Goal: Information Seeking & Learning: Learn about a topic

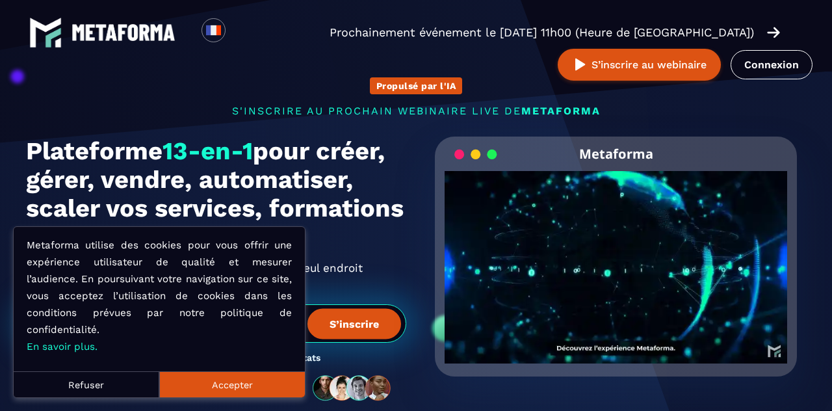
click at [779, 67] on link "Connexion" at bounding box center [772, 64] width 82 height 29
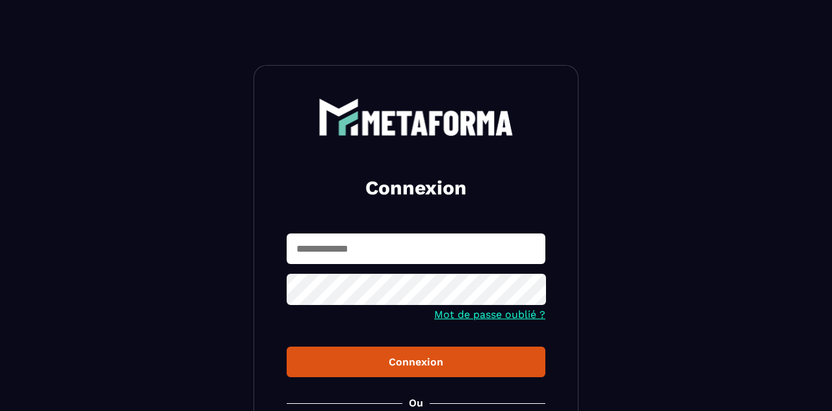
click at [405, 254] on input "text" at bounding box center [416, 248] width 259 height 31
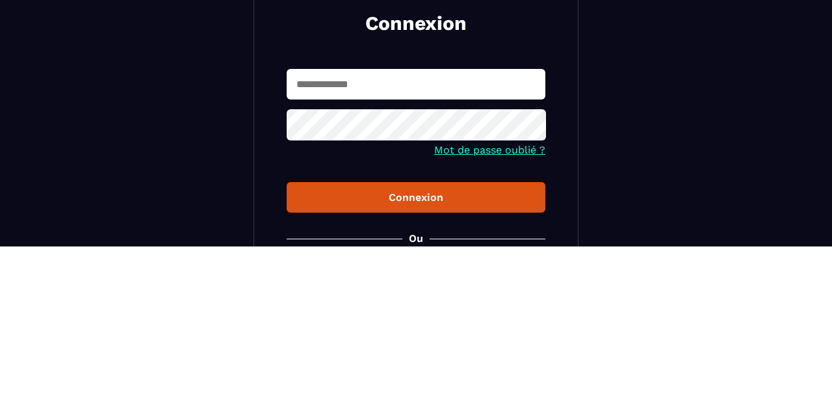
type input "**********"
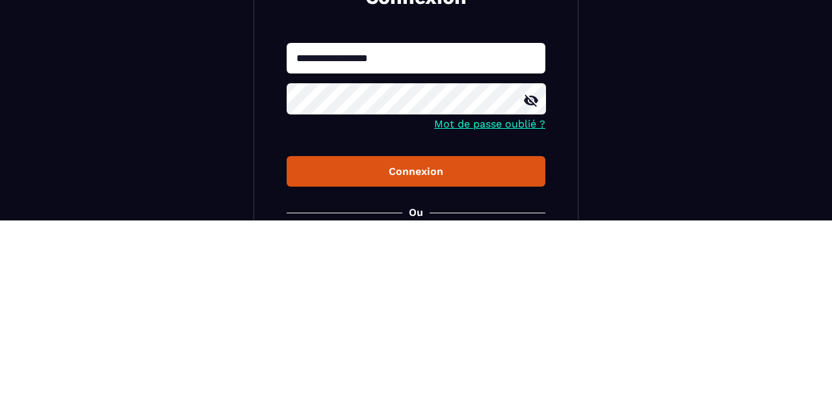
click at [535, 294] on icon at bounding box center [532, 292] width 16 height 16
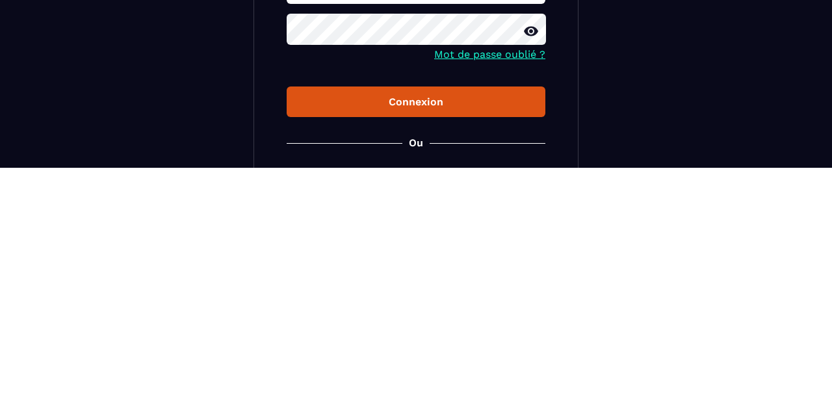
scroll to position [18, 0]
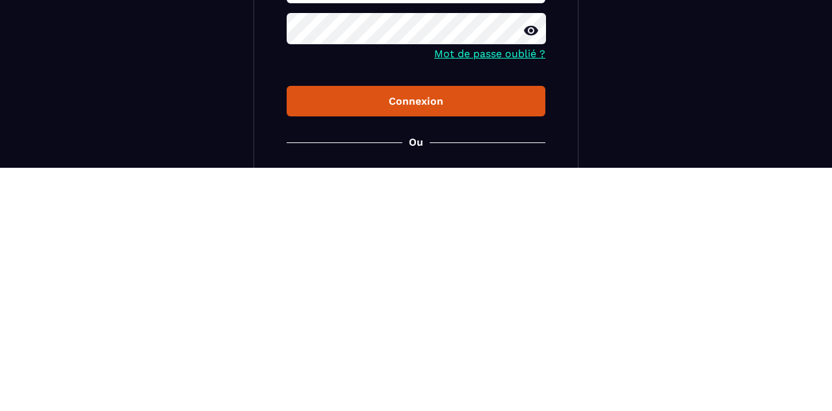
click at [438, 350] on div "Connexion" at bounding box center [416, 344] width 238 height 12
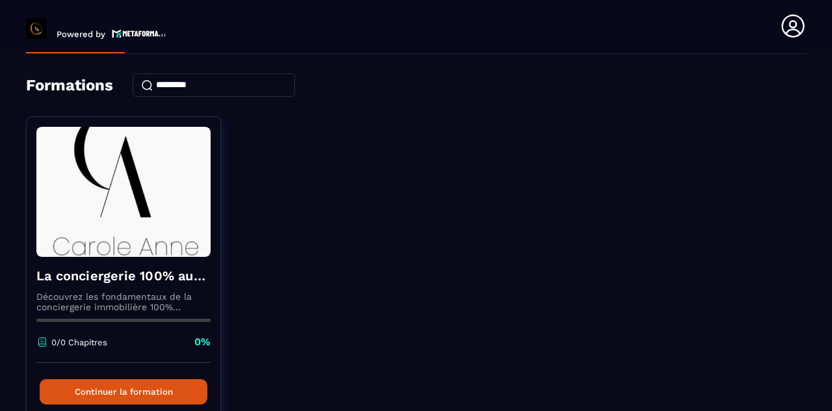
scroll to position [48, 0]
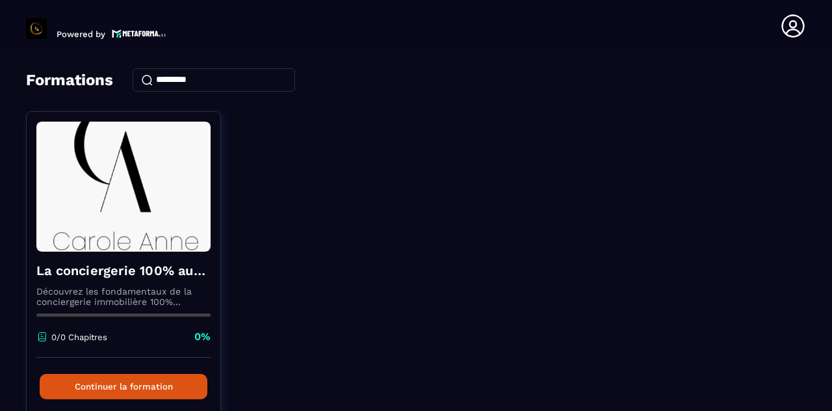
click at [148, 230] on img at bounding box center [123, 187] width 174 height 130
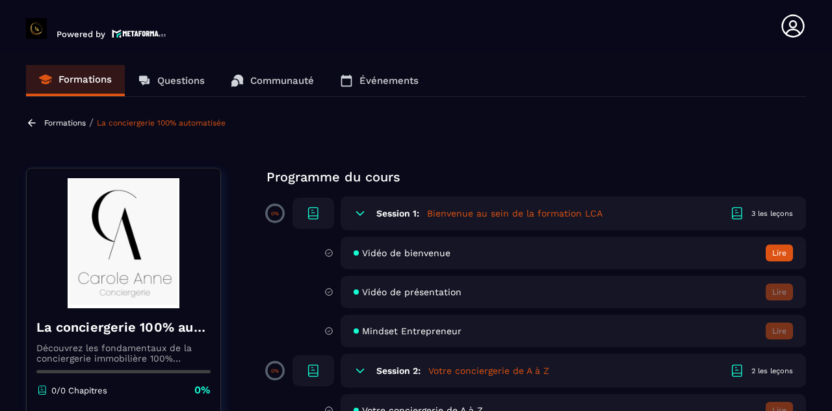
click at [558, 207] on h5 "Bienvenue au sein de la formation LCA" at bounding box center [515, 213] width 176 height 13
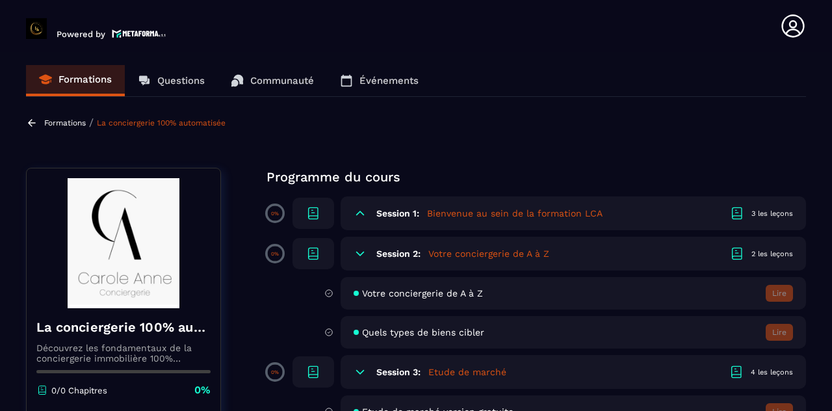
click at [563, 202] on div "Session 1: Bienvenue au sein de la formation LCA 3 les leçons" at bounding box center [574, 213] width 466 height 34
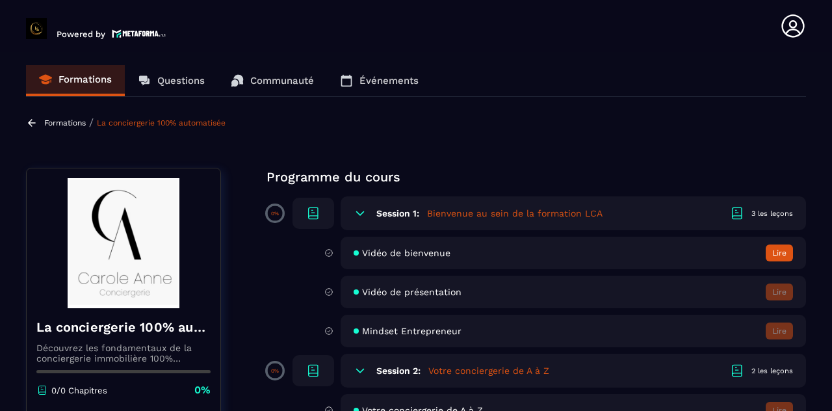
click at [580, 238] on div "Vidéo de bienvenue Lire" at bounding box center [574, 253] width 466 height 33
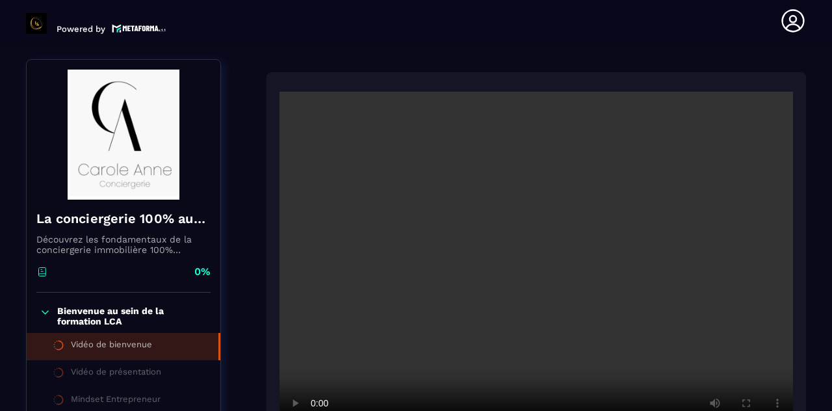
scroll to position [135, 0]
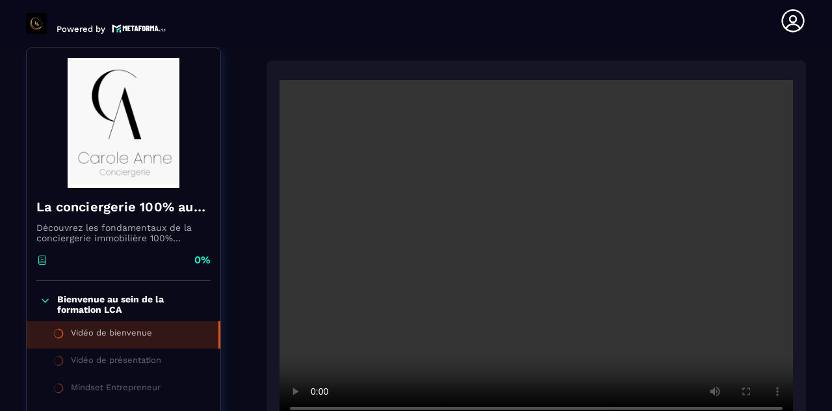
click at [828, 288] on section "Formations Questions Communauté Événements Formations / La conciergerie 100% au…" at bounding box center [416, 229] width 832 height 364
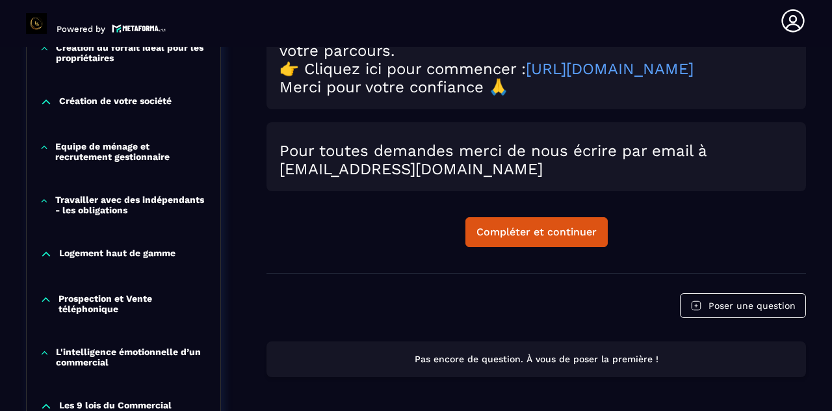
scroll to position [707, 0]
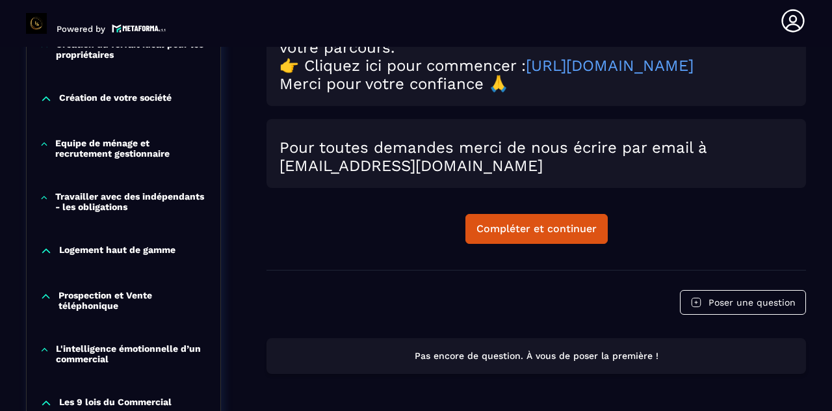
click at [572, 222] on div "Compléter et continuer" at bounding box center [537, 228] width 120 height 13
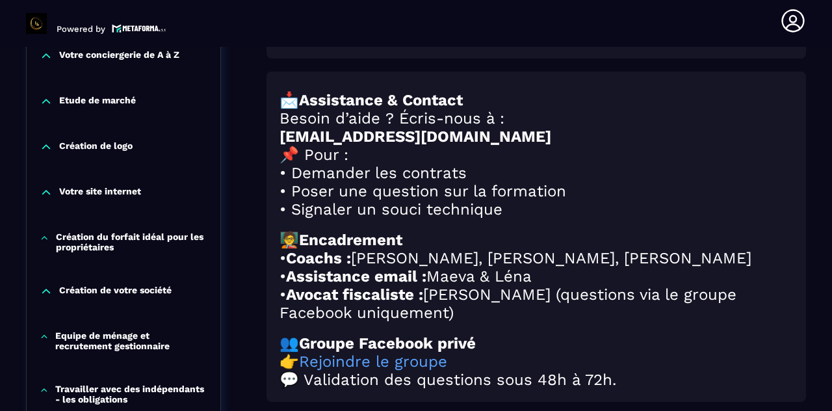
scroll to position [542, 0]
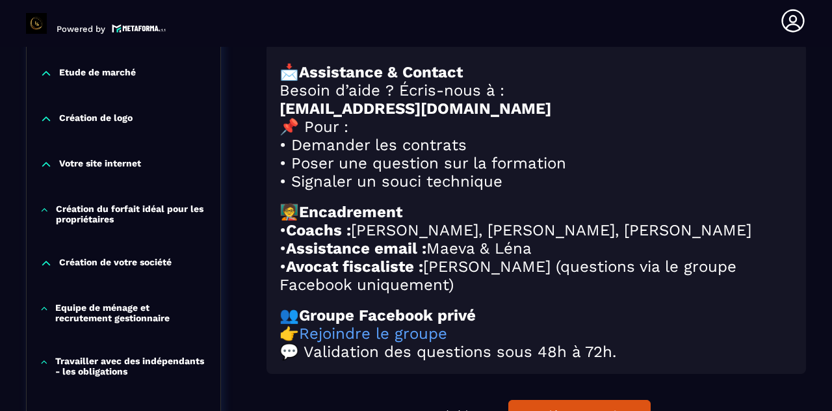
click at [579, 408] on div "Compléter et continuer" at bounding box center [580, 414] width 120 height 13
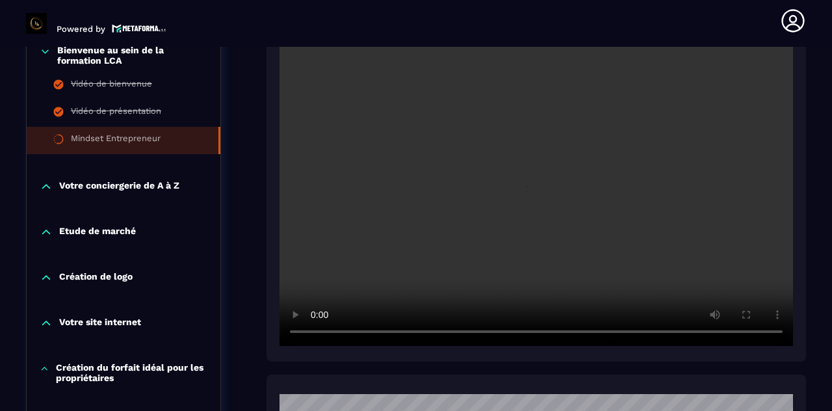
scroll to position [382, 0]
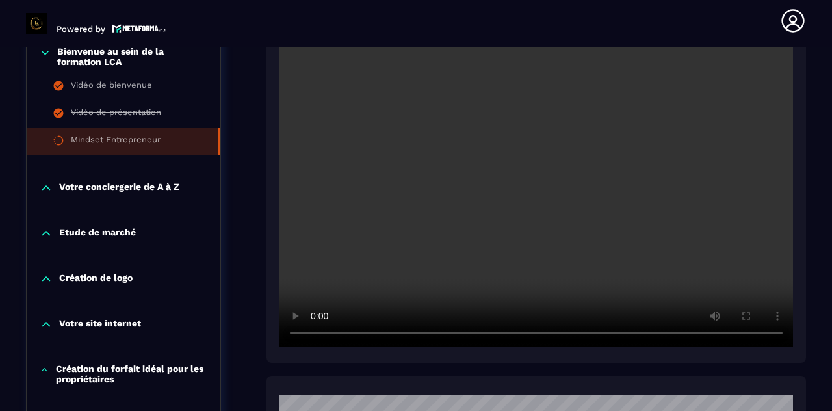
click at [157, 181] on p "Votre conciergerie de A à Z" at bounding box center [119, 187] width 120 height 13
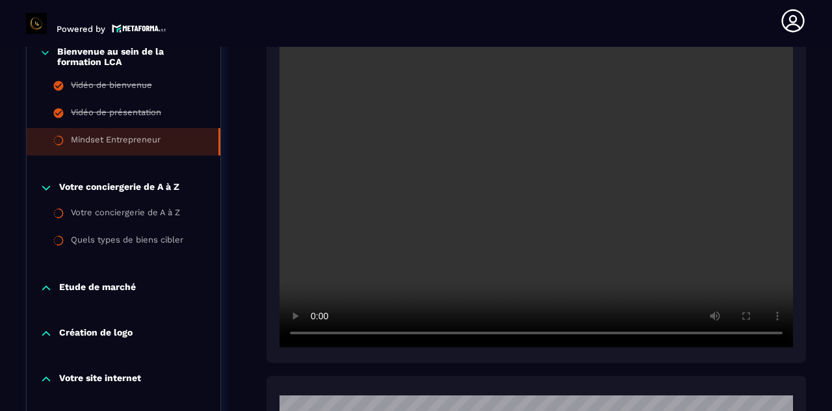
click at [139, 207] on div "Votre conciergerie de A à Z" at bounding box center [125, 214] width 109 height 14
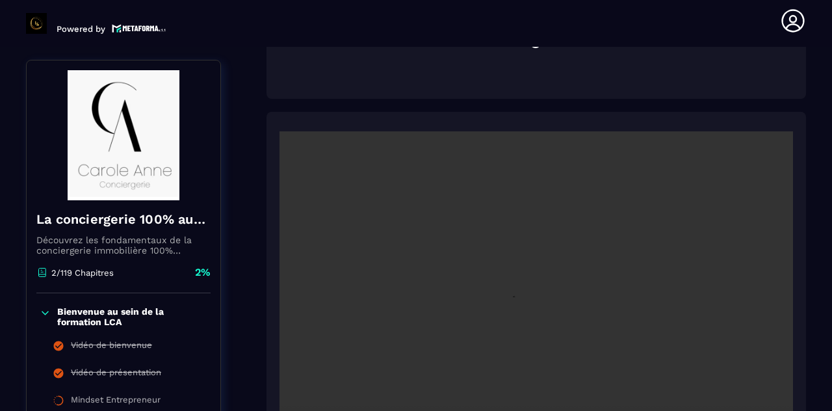
scroll to position [193, 0]
click at [111, 395] on div "Mindset Entrepreneur" at bounding box center [116, 402] width 90 height 14
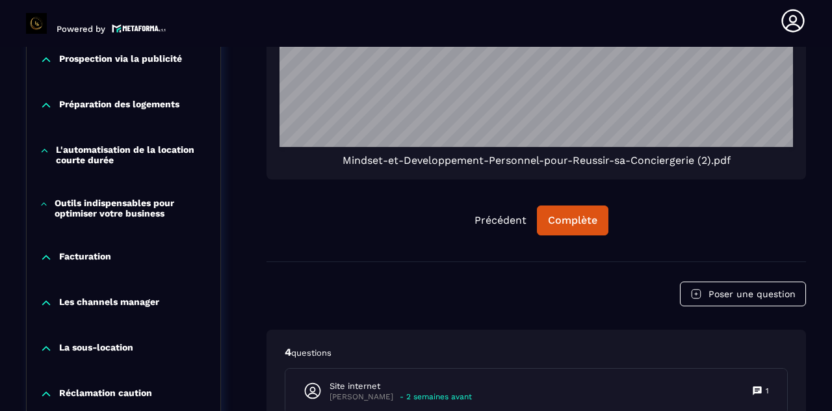
scroll to position [1150, 0]
click at [584, 225] on button "Complète" at bounding box center [573, 221] width 72 height 30
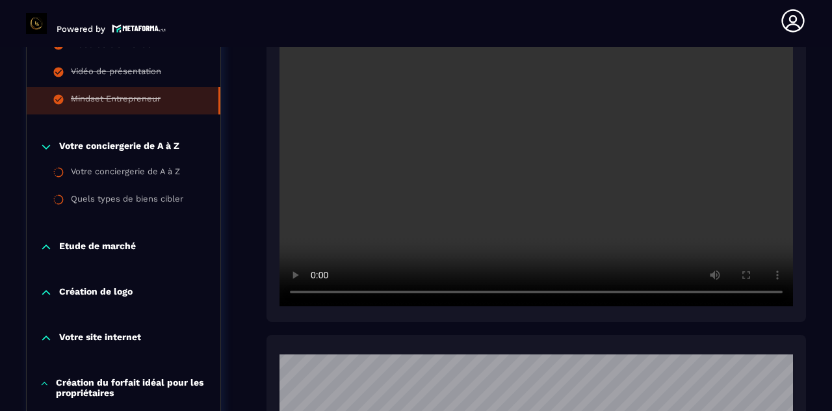
scroll to position [420, 0]
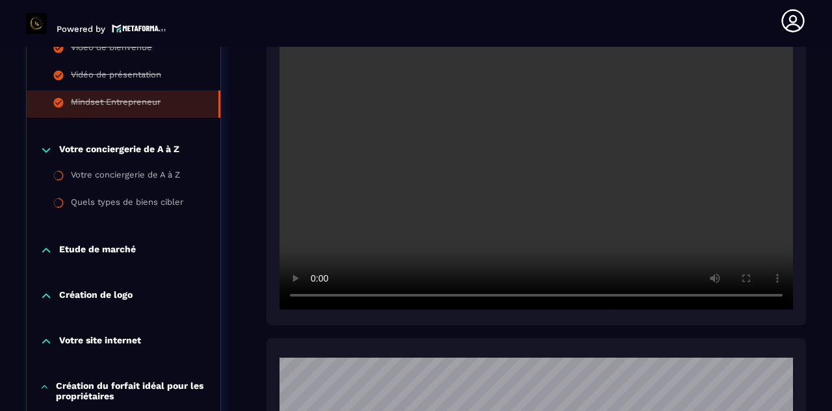
click at [127, 170] on div "Votre conciergerie de A à Z" at bounding box center [125, 177] width 109 height 14
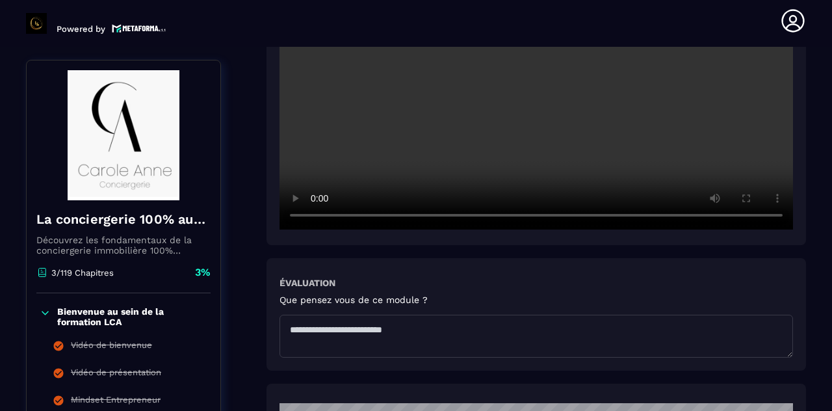
scroll to position [443, 0]
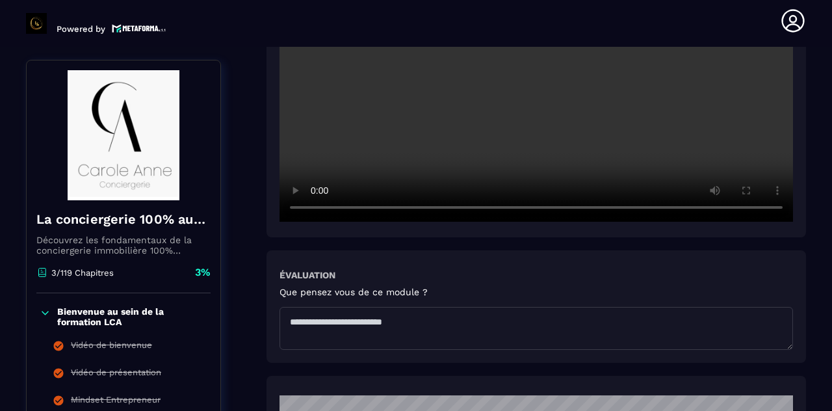
click at [334, 307] on textarea at bounding box center [537, 328] width 514 height 43
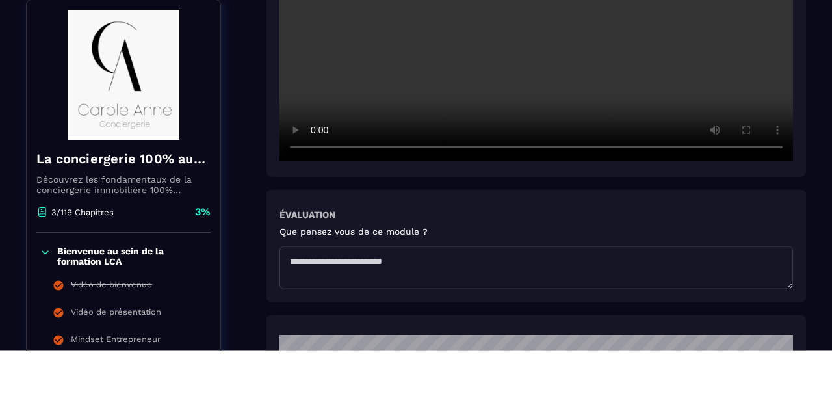
scroll to position [47, 0]
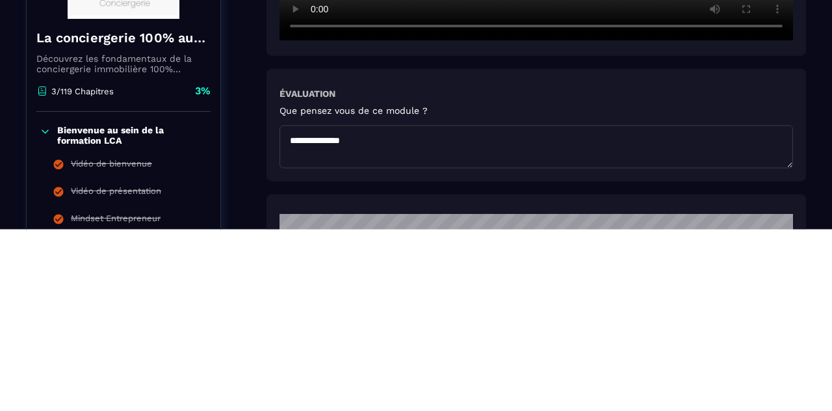
type textarea "**********"
click at [816, 343] on section "Formations Questions Communauté Événements Formations / La conciergerie 100% au…" at bounding box center [416, 229] width 832 height 364
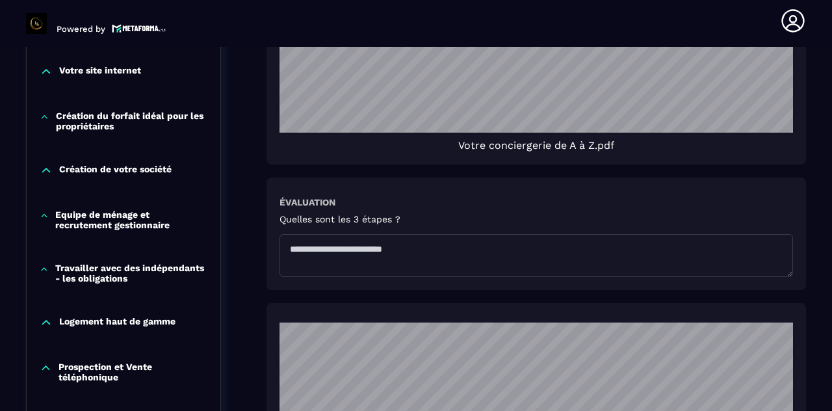
scroll to position [1246, 0]
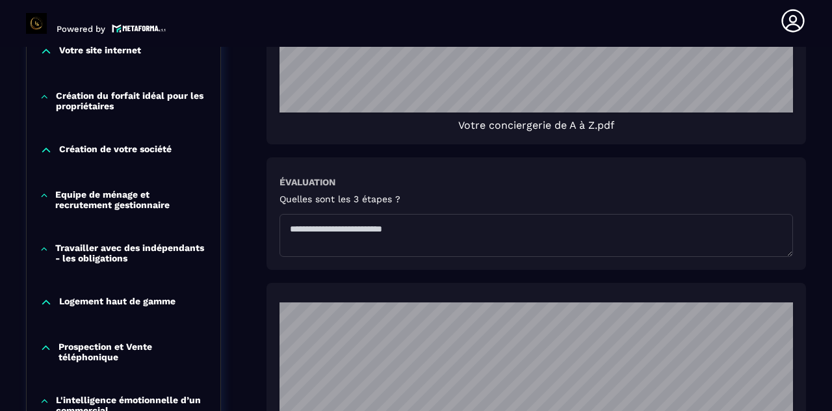
click at [356, 214] on textarea at bounding box center [537, 235] width 514 height 43
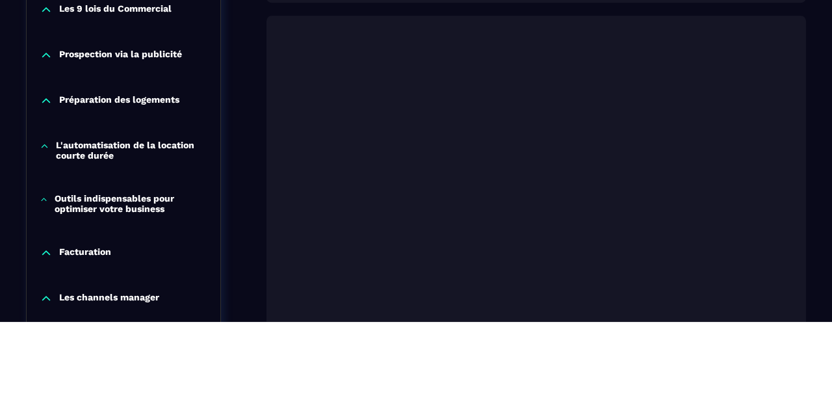
scroll to position [0, 0]
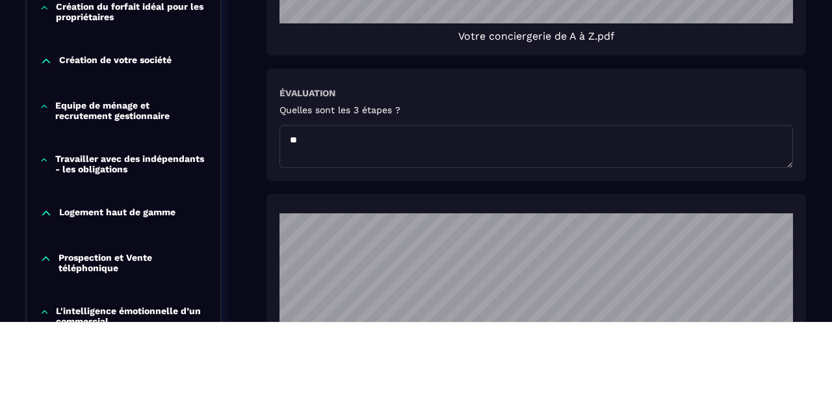
type textarea "*"
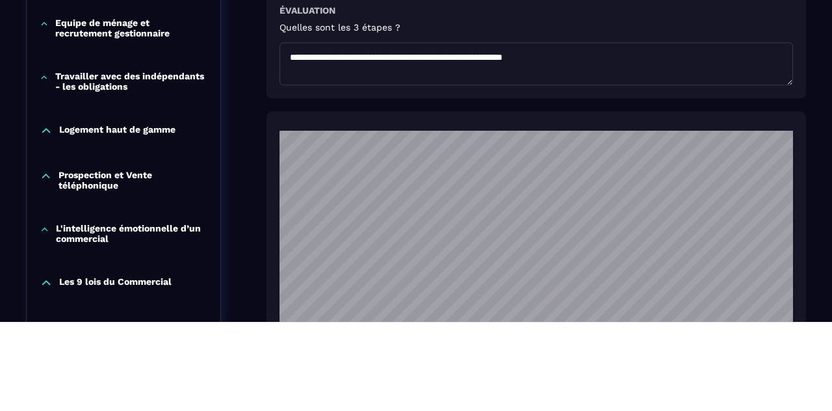
scroll to position [24, 0]
type textarea "**********"
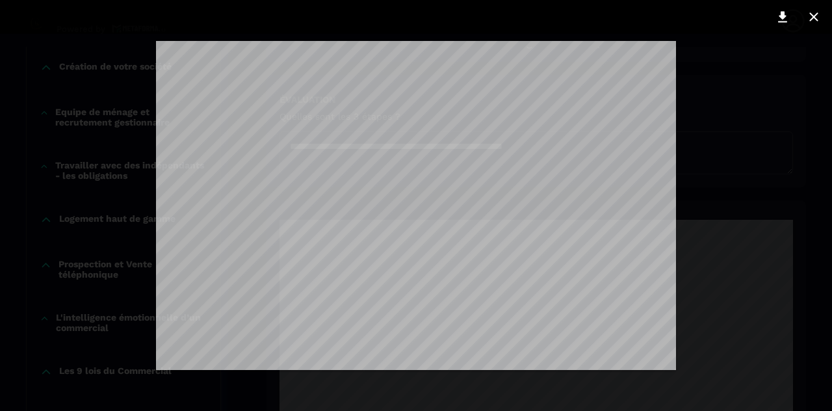
scroll to position [1329, 0]
click at [818, 20] on icon at bounding box center [814, 17] width 16 height 16
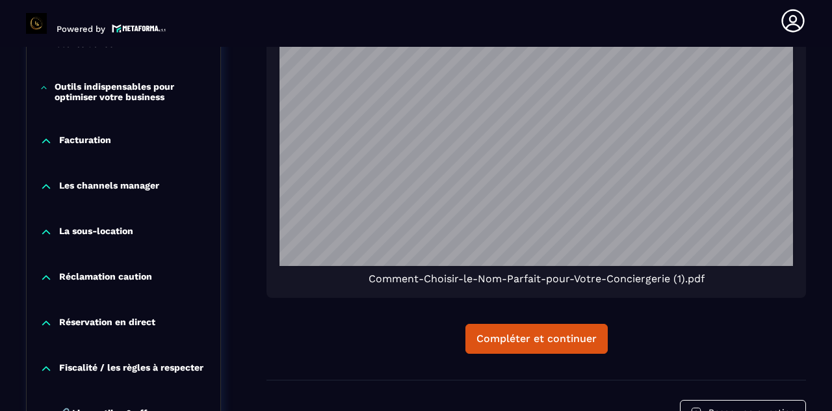
scroll to position [1809, 0]
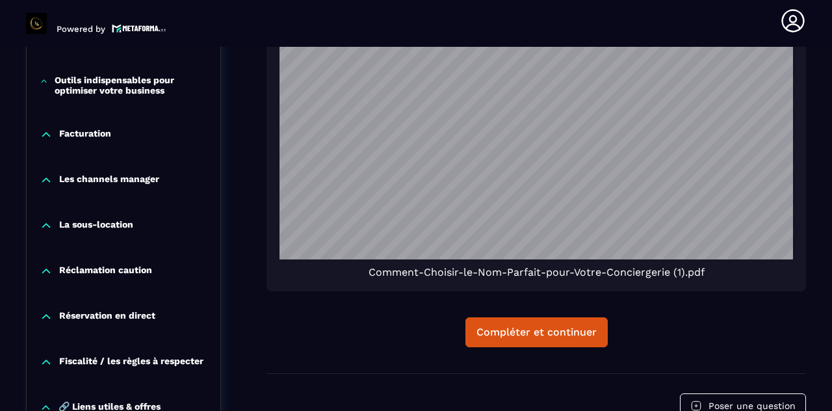
click at [549, 338] on div "Compléter et continuer" at bounding box center [537, 332] width 120 height 13
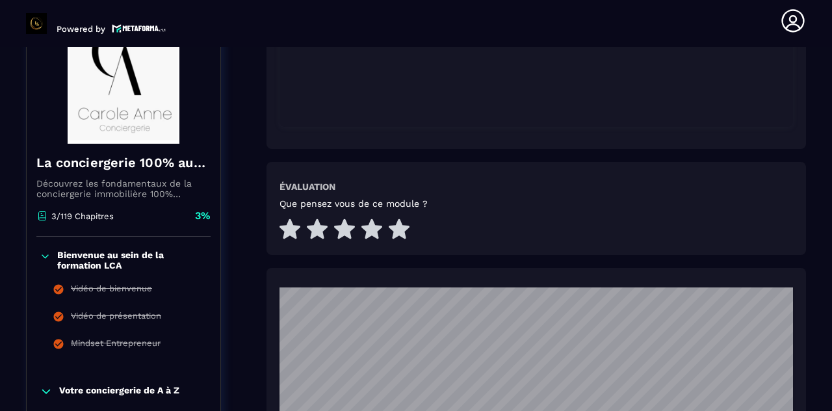
scroll to position [498, 0]
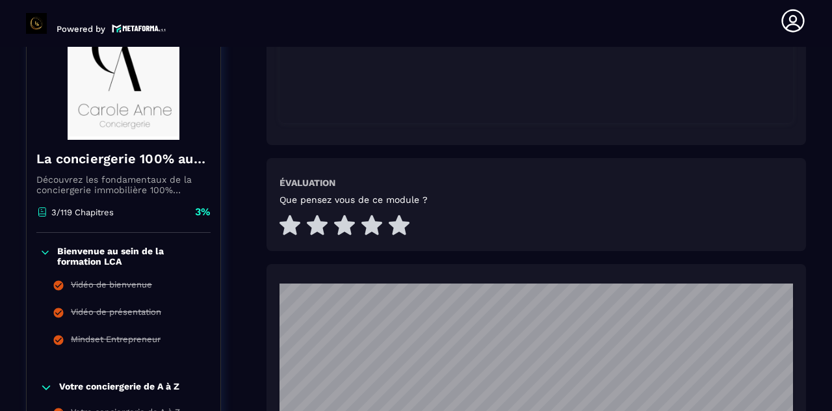
click at [736, 215] on div "Que pensez vous de ce module ?" at bounding box center [537, 216] width 514 height 44
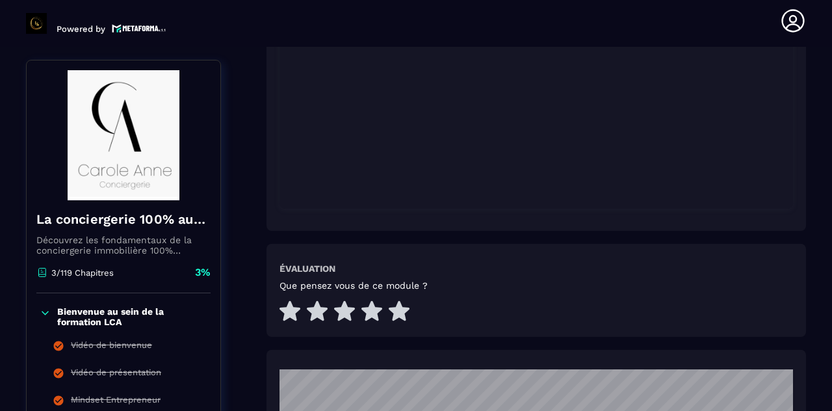
scroll to position [415, 0]
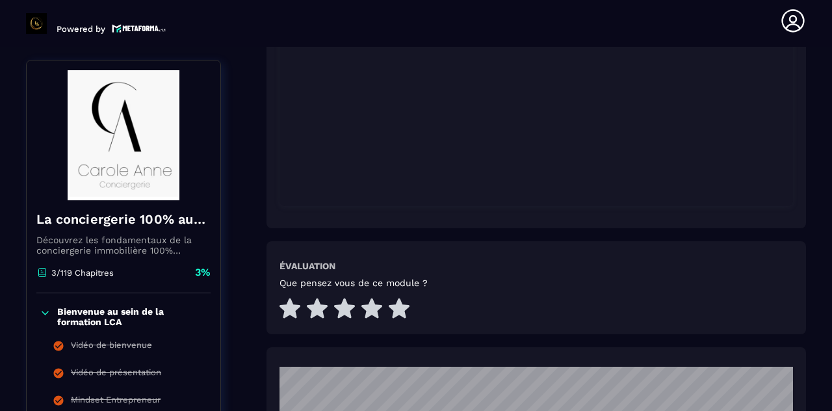
click at [402, 311] on icon at bounding box center [399, 309] width 21 height 20
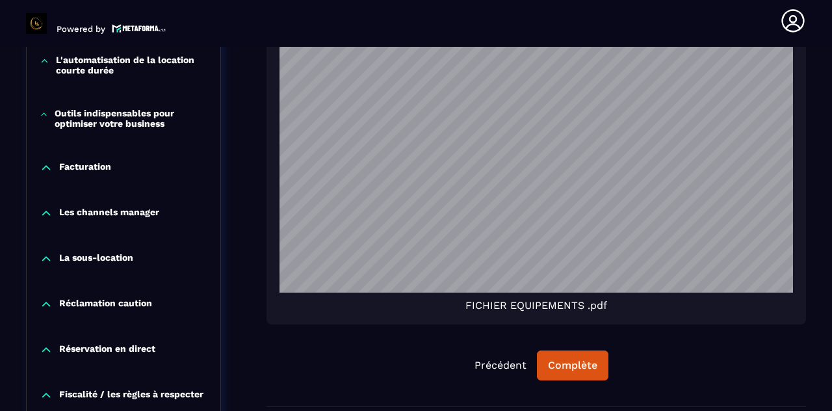
scroll to position [1556, 0]
click at [581, 369] on div "Complète" at bounding box center [572, 365] width 49 height 13
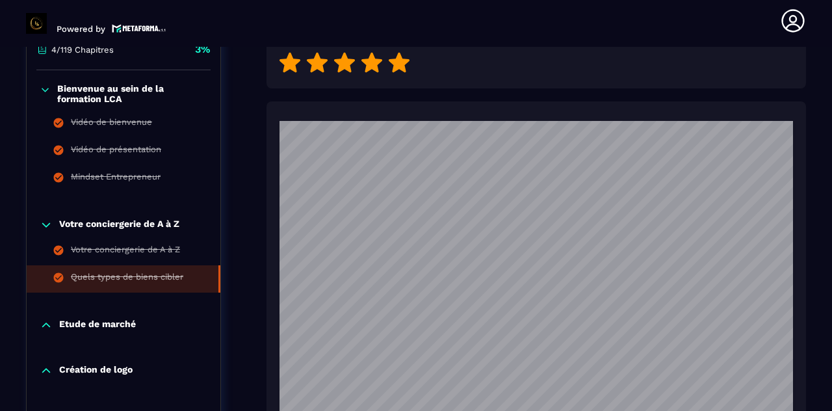
scroll to position [661, 0]
click at [109, 319] on p "Etude de marché" at bounding box center [97, 325] width 77 height 13
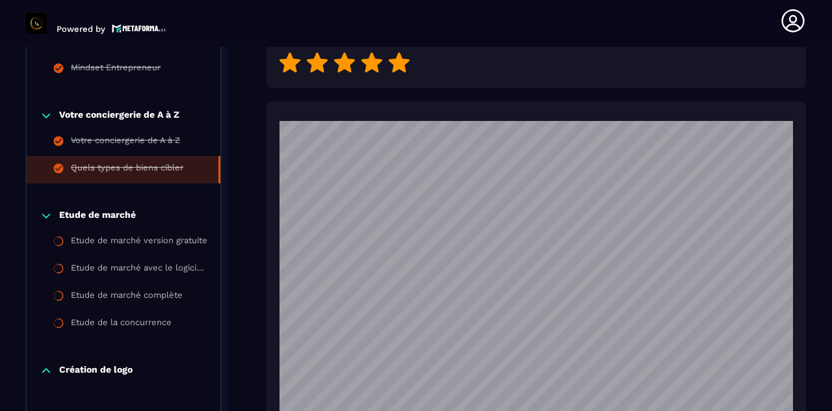
click at [130, 237] on div "Etude de marché version gratuite" at bounding box center [139, 242] width 137 height 14
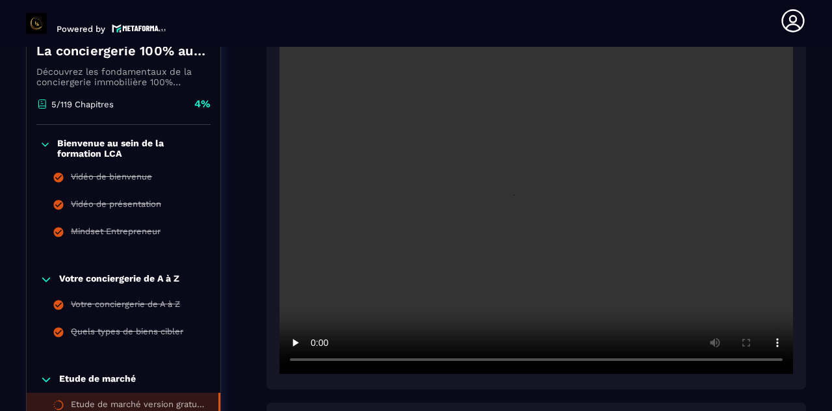
scroll to position [281, 0]
